Goal: Participate in discussion

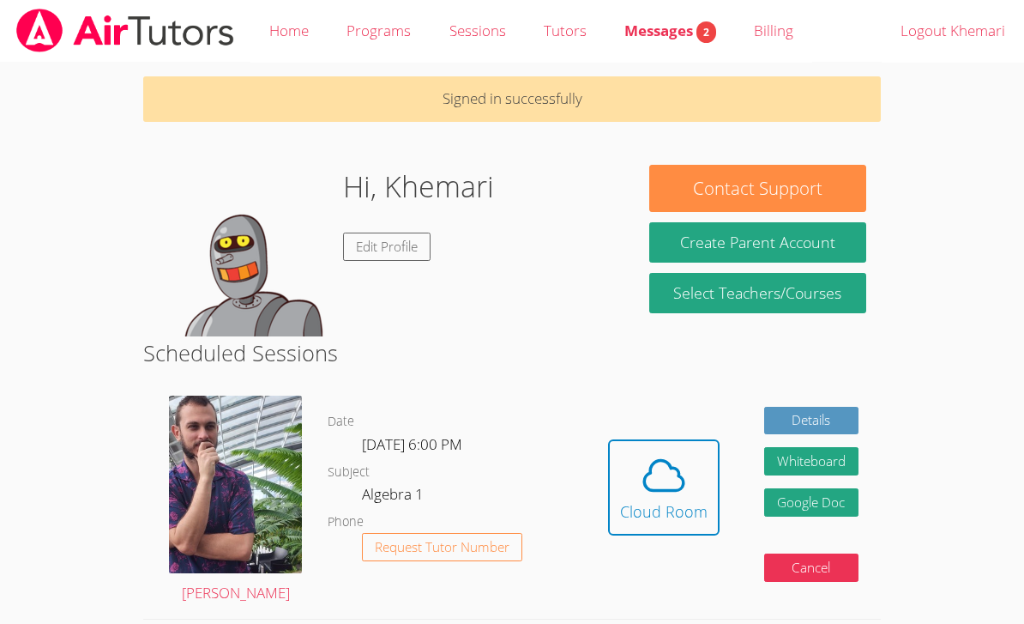
click at [677, 491] on icon at bounding box center [664, 475] width 48 height 48
click at [649, 474] on icon at bounding box center [664, 475] width 48 height 48
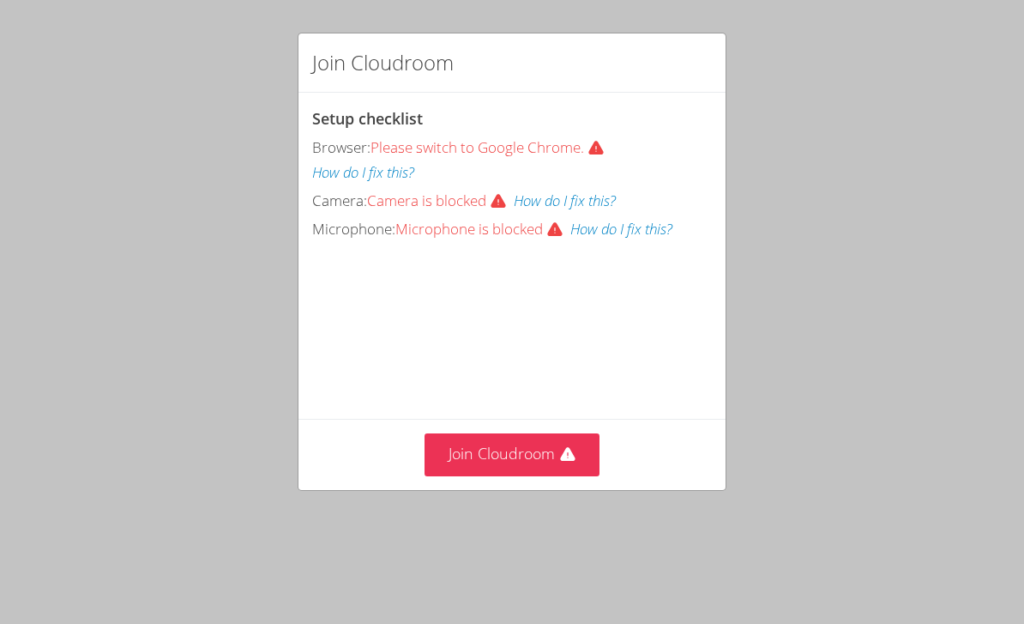
click at [546, 458] on button "Join Cloudroom" at bounding box center [513, 454] width 176 height 42
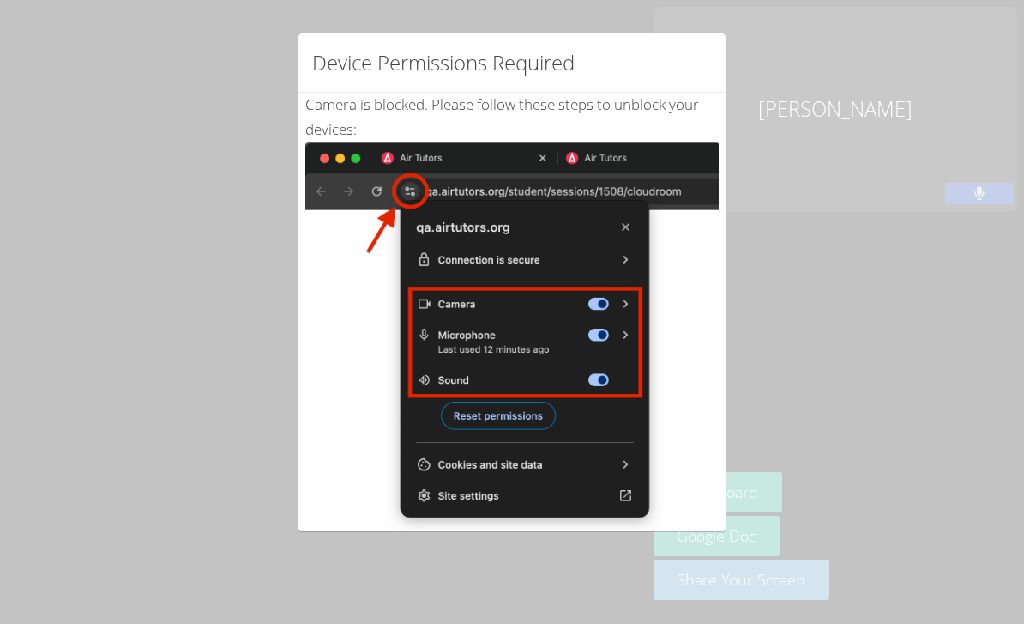
click at [815, 228] on div "Device Permissions Required Camera is blocked . Please follow these steps to un…" at bounding box center [512, 312] width 1024 height 624
click at [810, 202] on div "Device Permissions Required Camera is blocked . Please follow these steps to un…" at bounding box center [512, 312] width 1024 height 624
click at [751, 273] on div "Device Permissions Required Camera is blocked . Please follow these steps to un…" at bounding box center [512, 312] width 1024 height 624
click at [818, 208] on div "Device Permissions Required Camera is blocked . Please follow these steps to un…" at bounding box center [512, 312] width 1024 height 624
click at [781, 204] on div "Device Permissions Required Camera is blocked . Please follow these steps to un…" at bounding box center [512, 312] width 1024 height 624
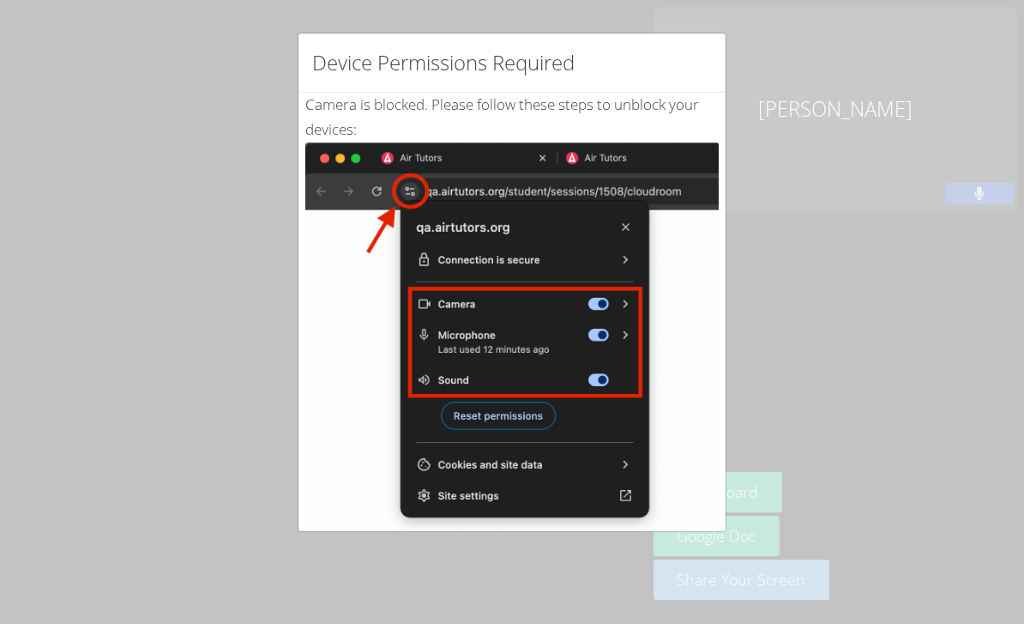
click at [742, 246] on div "Device Permissions Required Camera is blocked . Please follow these steps to un…" at bounding box center [512, 312] width 1024 height 624
click at [897, 142] on div "Device Permissions Required Camera is blocked . Please follow these steps to un…" at bounding box center [512, 312] width 1024 height 624
click at [729, 238] on div "Device Permissions Required Camera is blocked . Please follow these steps to un…" at bounding box center [512, 312] width 1024 height 624
click at [756, 178] on div "Device Permissions Required Camera is blocked . Please follow these steps to un…" at bounding box center [512, 312] width 1024 height 624
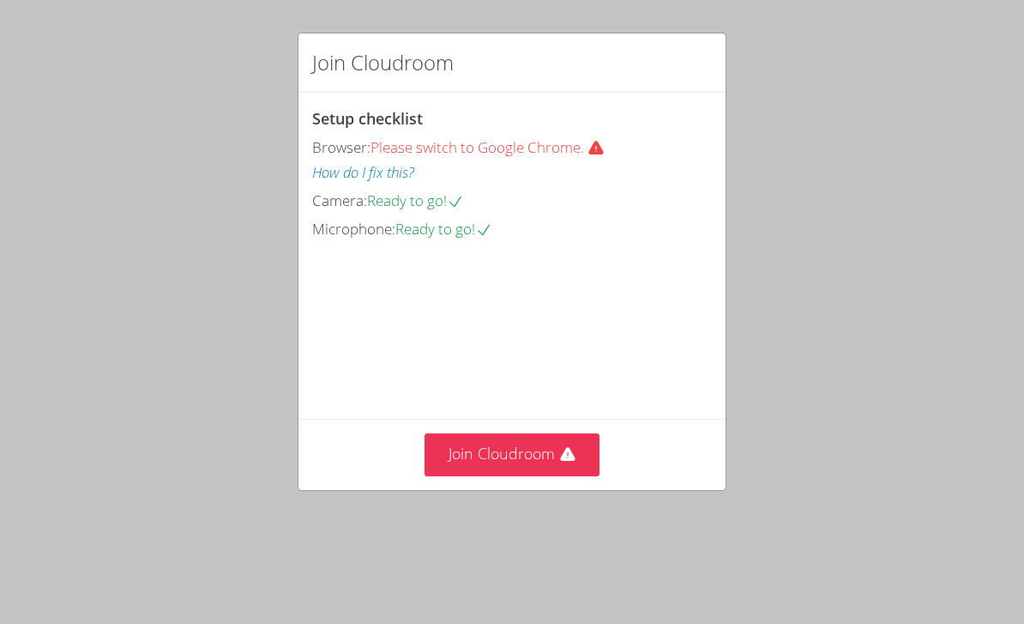
click at [549, 475] on button "Join Cloudroom" at bounding box center [513, 454] width 176 height 42
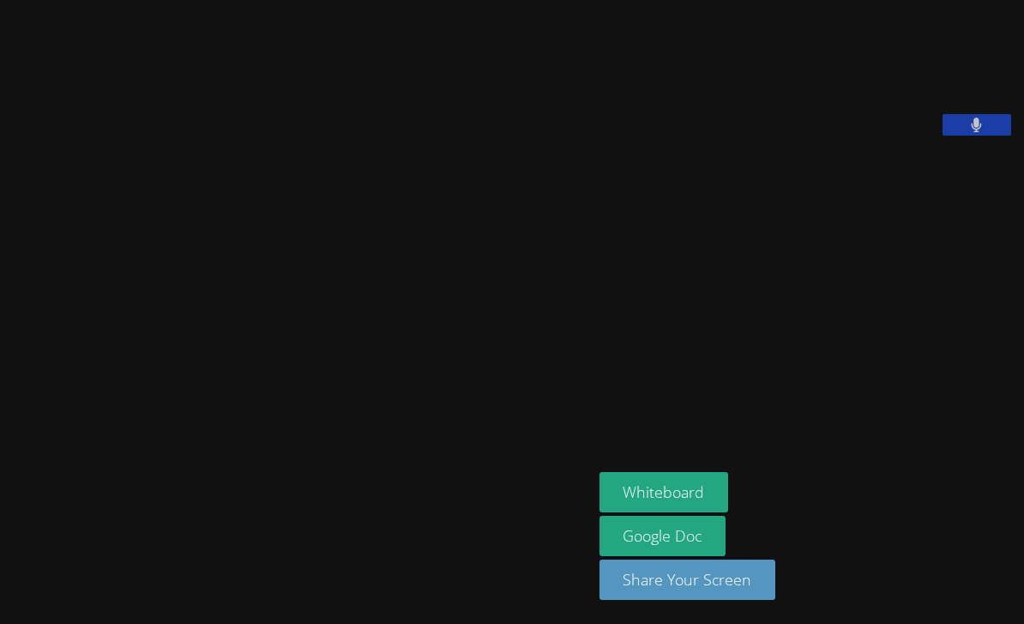
click at [943, 136] on button at bounding box center [977, 124] width 69 height 21
click at [972, 132] on icon at bounding box center [977, 125] width 10 height 15
click at [968, 132] on icon at bounding box center [977, 125] width 18 height 15
click at [943, 136] on button at bounding box center [977, 124] width 69 height 21
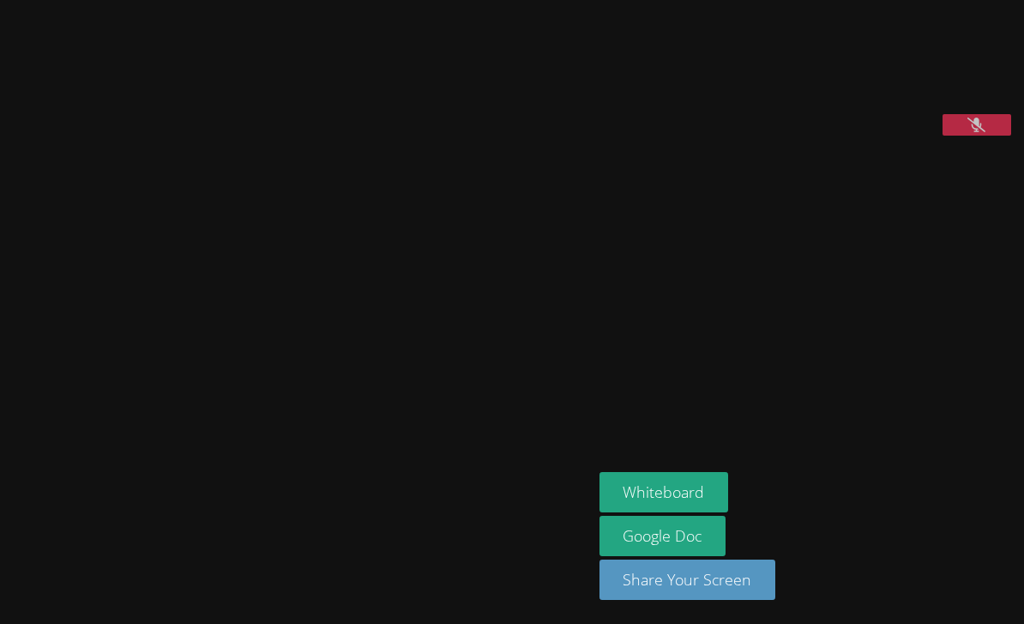
click at [712, 512] on button "Whiteboard" at bounding box center [665, 492] width 130 height 40
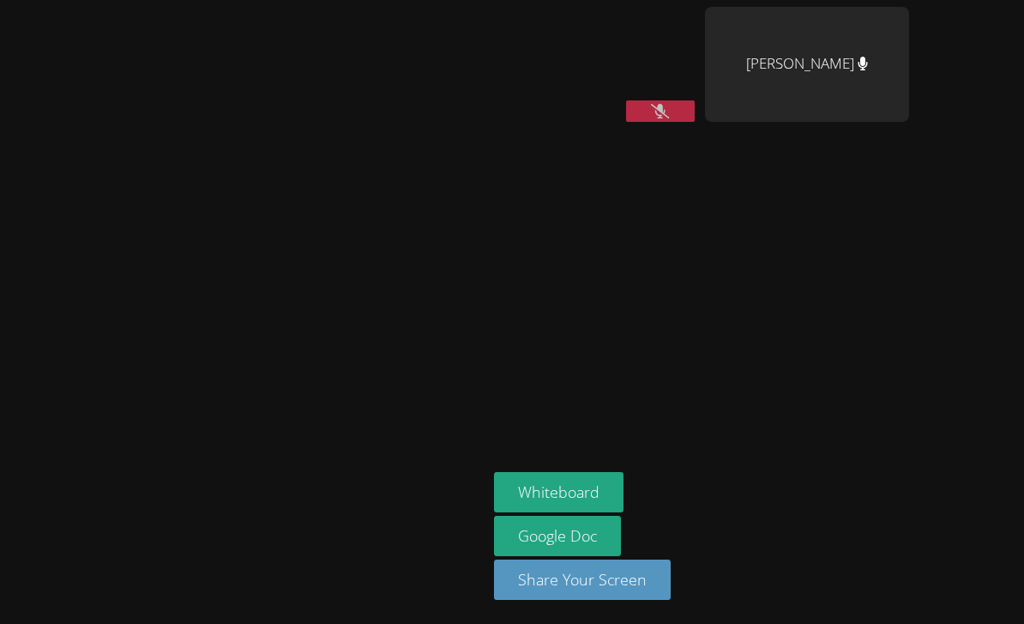
click at [669, 112] on icon at bounding box center [660, 111] width 18 height 15
click at [695, 108] on button at bounding box center [660, 110] width 69 height 21
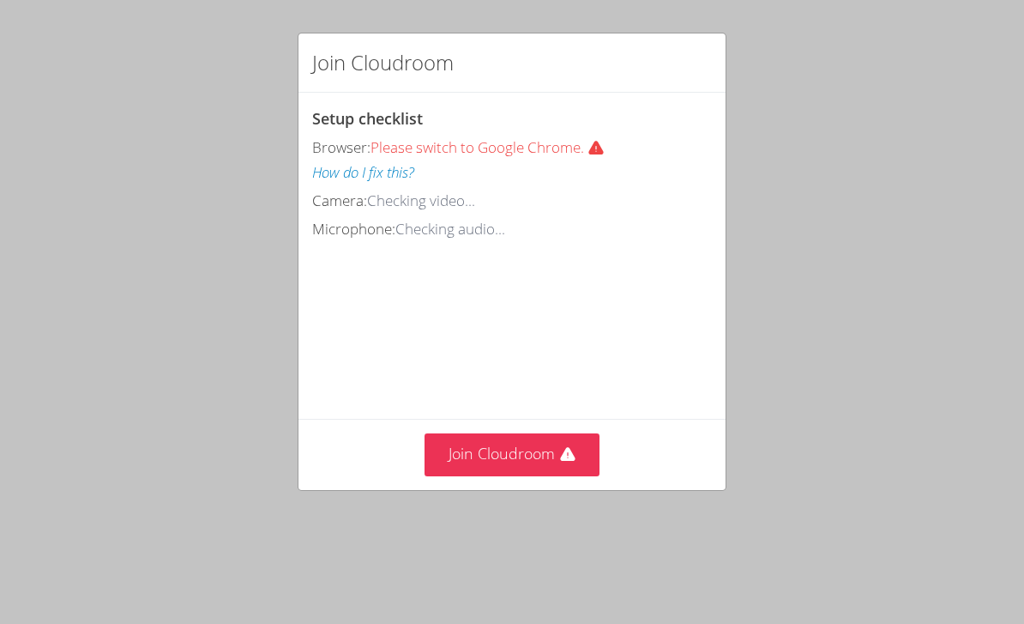
click at [504, 451] on button "Join Cloudroom" at bounding box center [513, 454] width 176 height 42
click at [515, 475] on button "Join Cloudroom" at bounding box center [513, 454] width 176 height 42
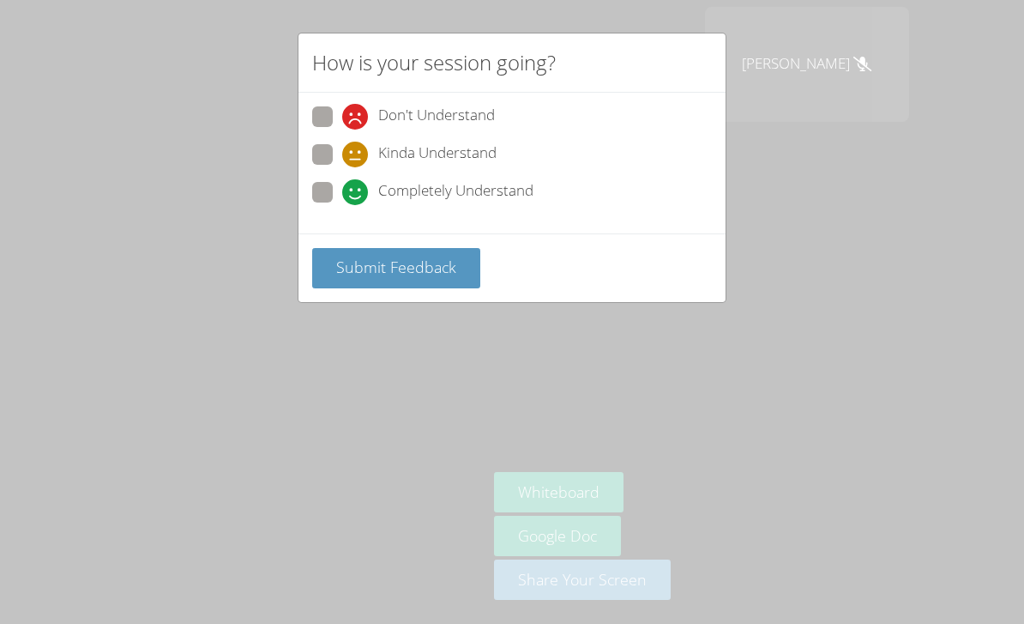
click at [462, 184] on span "Completely Understand" at bounding box center [455, 192] width 155 height 26
click at [357, 184] on input "Completely Understand" at bounding box center [349, 189] width 15 height 15
radio input "true"
click at [436, 256] on span "Submit Feedback" at bounding box center [396, 266] width 120 height 21
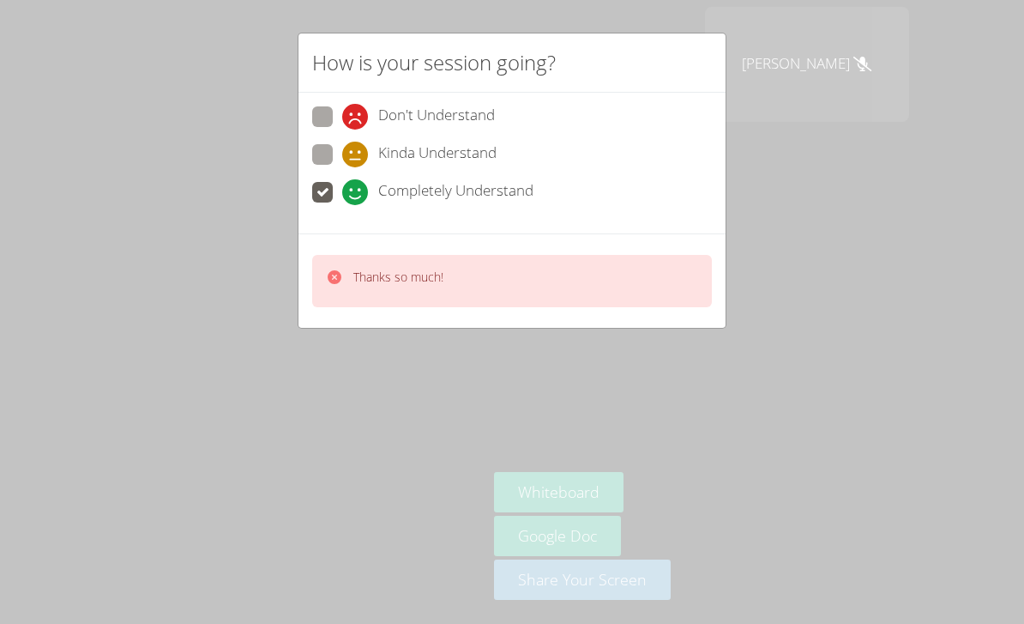
click at [772, 323] on div "How is your session going? Don't Understand Kinda Understand Completely Underst…" at bounding box center [512, 312] width 1024 height 624
click at [773, 300] on div "How is your session going? Don't Understand Kinda Understand Completely Underst…" at bounding box center [512, 312] width 1024 height 624
click at [612, 260] on div "Thanks so much!" at bounding box center [512, 281] width 400 height 52
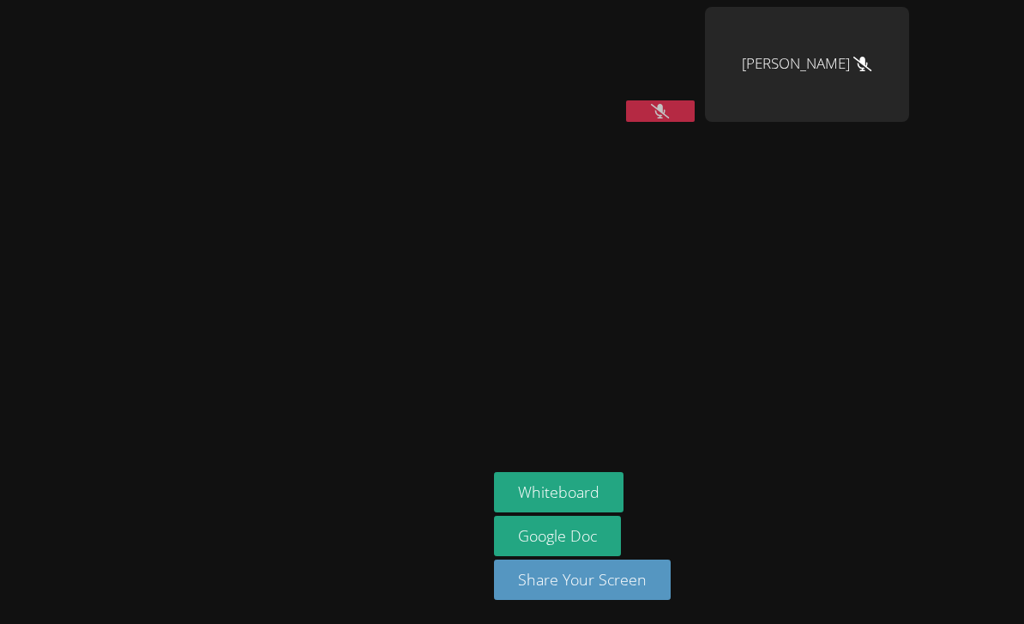
click at [622, 293] on aside "[PERSON_NAME] [PERSON_NAME] Whiteboard Google Doc Share Your Screen" at bounding box center [701, 312] width 429 height 624
